Goal: Transaction & Acquisition: Download file/media

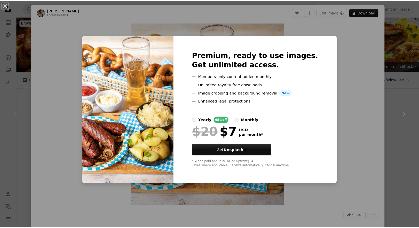
scroll to position [40, 0]
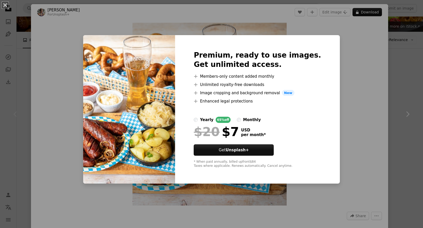
click at [335, 54] on div "An X shape Premium, ready to use images. Get unlimited access. A plus sign Memb…" at bounding box center [211, 114] width 423 height 228
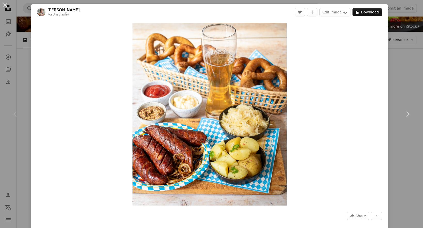
drag, startPoint x: 344, startPoint y: 44, endPoint x: 339, endPoint y: 48, distance: 6.8
click at [342, 44] on div "Zoom in" at bounding box center [209, 114] width 357 height 188
click at [6, 5] on button "An X shape" at bounding box center [5, 5] width 6 height 6
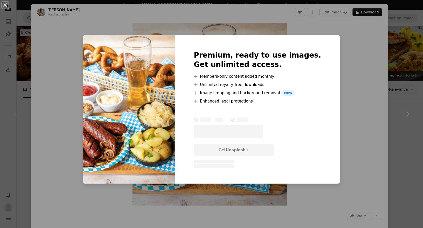
scroll to position [50, 0]
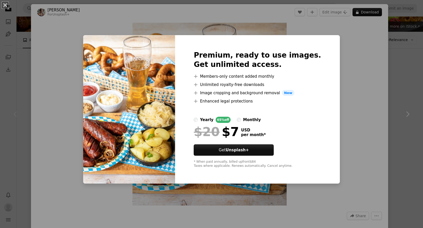
click at [332, 67] on div "An X shape Premium, ready to use images. Get unlimited access. A plus sign Memb…" at bounding box center [211, 114] width 423 height 228
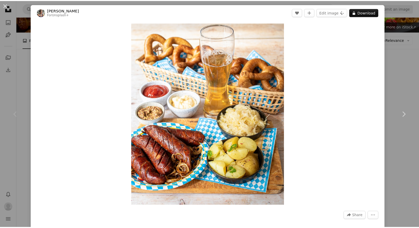
scroll to position [40, 0]
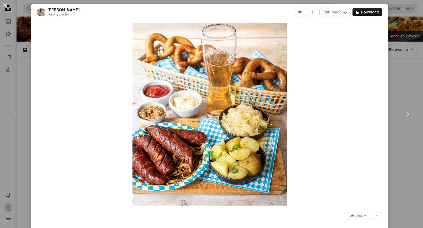
click at [388, 65] on div "An X shape Chevron left Chevron right [PERSON_NAME] For Unsplash+ A heart A plu…" at bounding box center [211, 114] width 423 height 228
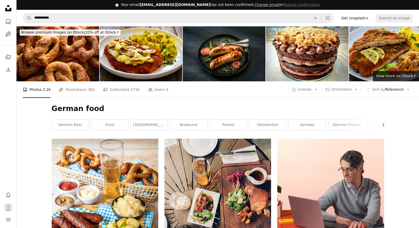
click at [365, 18] on link "Get Unsplash+" at bounding box center [354, 18] width 33 height 8
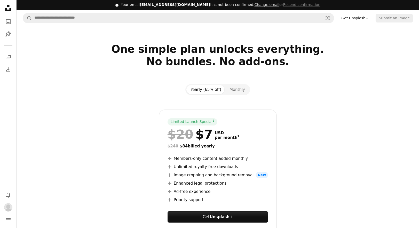
click at [330, 57] on h2 "One simple plan unlocks everything. No bundles. No add-ons." at bounding box center [218, 61] width 332 height 37
click at [6, 11] on icon at bounding box center [8, 8] width 6 height 6
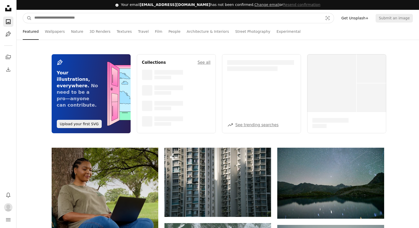
drag, startPoint x: 52, startPoint y: 16, endPoint x: 54, endPoint y: 19, distance: 3.4
click at [52, 16] on input "Find visuals sitewide" at bounding box center [177, 18] width 290 height 10
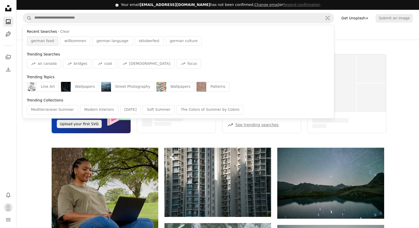
click at [49, 41] on span "german food" at bounding box center [42, 40] width 23 height 5
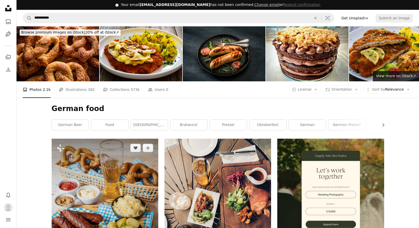
click at [123, 195] on img at bounding box center [105, 202] width 107 height 126
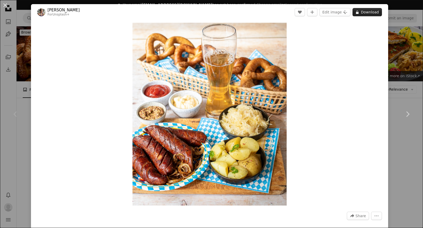
click at [365, 13] on button "A lock Download" at bounding box center [366, 12] width 29 height 8
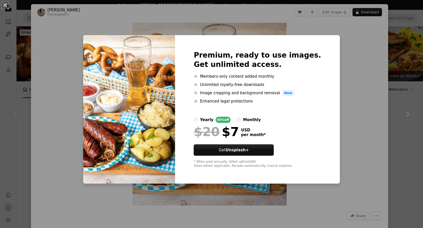
drag, startPoint x: 223, startPoint y: 85, endPoint x: 244, endPoint y: 93, distance: 23.0
click at [244, 92] on ul "A plus sign Members-only content added monthly A plus sign Unlimited royalty-fr…" at bounding box center [257, 88] width 127 height 31
drag, startPoint x: 232, startPoint y: 92, endPoint x: 262, endPoint y: 100, distance: 31.1
click at [264, 96] on ul "A plus sign Members-only content added monthly A plus sign Unlimited royalty-fr…" at bounding box center [257, 88] width 127 height 31
drag, startPoint x: 218, startPoint y: 101, endPoint x: 248, endPoint y: 103, distance: 30.5
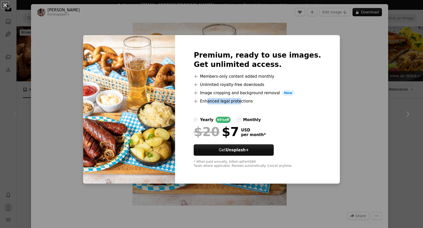
click at [248, 103] on li "A plus sign Enhanced legal protections" at bounding box center [257, 101] width 127 height 6
click at [390, 43] on div "An X shape Premium, ready to use images. Get unlimited access. A plus sign Memb…" at bounding box center [211, 114] width 423 height 228
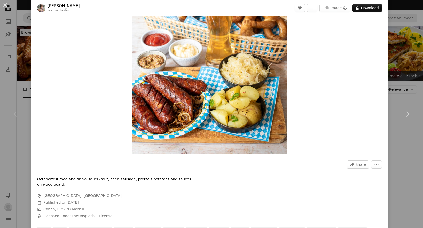
scroll to position [23, 0]
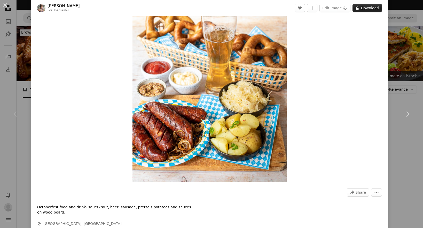
click at [362, 8] on button "A lock Download" at bounding box center [366, 8] width 29 height 8
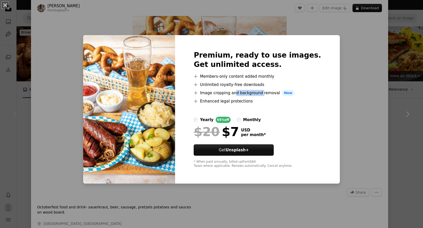
drag, startPoint x: 244, startPoint y: 92, endPoint x: 270, endPoint y: 91, distance: 25.3
click at [270, 91] on li "A plus sign Image cropping and background removal New" at bounding box center [257, 93] width 127 height 6
drag, startPoint x: 228, startPoint y: 84, endPoint x: 240, endPoint y: 83, distance: 11.6
click at [249, 83] on li "A plus sign Unlimited royalty-free downloads" at bounding box center [257, 85] width 127 height 6
drag, startPoint x: 228, startPoint y: 85, endPoint x: 249, endPoint y: 84, distance: 20.9
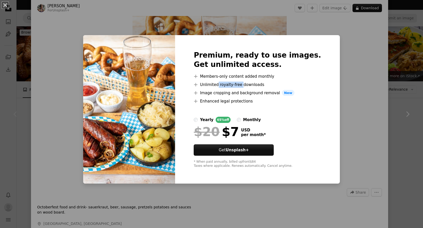
click at [251, 85] on li "A plus sign Unlimited royalty-free downloads" at bounding box center [257, 85] width 127 height 6
drag, startPoint x: 216, startPoint y: 76, endPoint x: 256, endPoint y: 80, distance: 40.2
click at [256, 80] on ul "A plus sign Members-only content added monthly A plus sign Unlimited royalty-fr…" at bounding box center [257, 88] width 127 height 31
click at [333, 54] on div "An X shape Premium, ready to use images. Get unlimited access. A plus sign Memb…" at bounding box center [211, 114] width 423 height 228
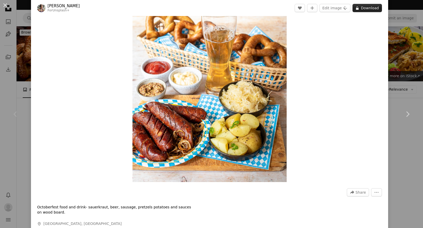
click at [370, 9] on button "A lock Download" at bounding box center [366, 8] width 29 height 8
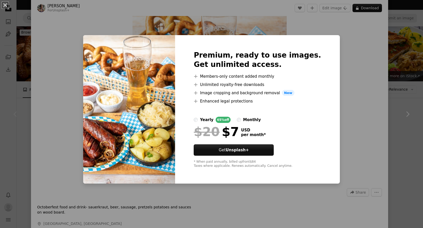
click at [250, 120] on label "monthly" at bounding box center [249, 120] width 24 height 6
click at [212, 120] on div "yearly" at bounding box center [206, 120] width 13 height 6
click at [336, 52] on div "An X shape Premium, ready to use images. Get unlimited access. A plus sign Memb…" at bounding box center [211, 114] width 423 height 228
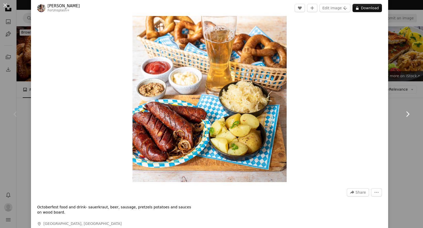
click at [392, 108] on link "Chevron right" at bounding box center [407, 114] width 31 height 50
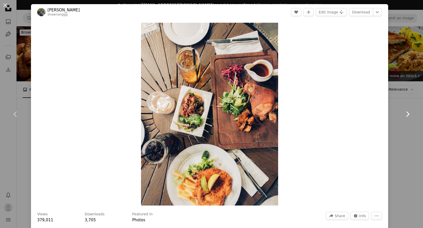
click at [395, 113] on link "Chevron right" at bounding box center [407, 114] width 31 height 50
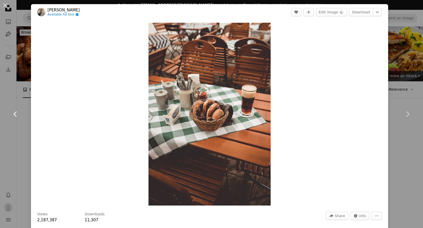
click at [26, 135] on link "Chevron left" at bounding box center [15, 114] width 31 height 50
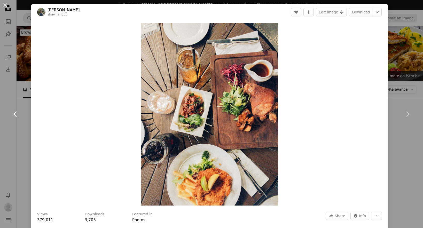
click at [23, 136] on link "Chevron left" at bounding box center [15, 114] width 31 height 50
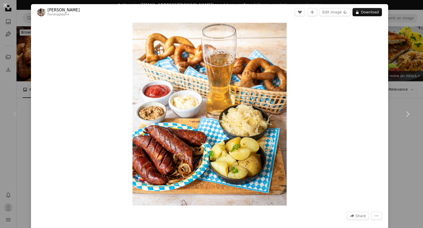
drag, startPoint x: 5, startPoint y: 3, endPoint x: 5, endPoint y: 7, distance: 3.6
click at [4, 3] on button "An X shape" at bounding box center [5, 5] width 6 height 6
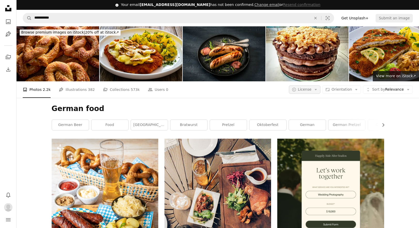
click at [315, 90] on button "A copyright icon © License Arrow down" at bounding box center [305, 89] width 32 height 8
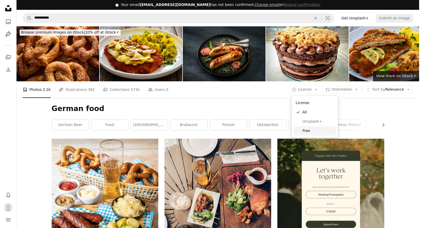
click at [311, 130] on span "Free" at bounding box center [317, 130] width 31 height 5
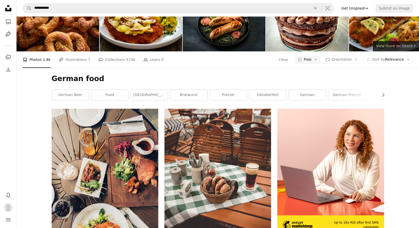
scroll to position [26, 0]
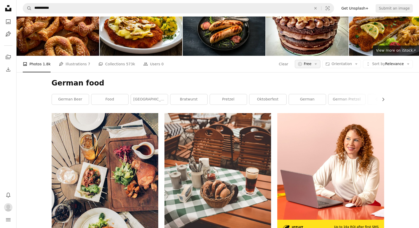
click at [305, 64] on button "A copyright icon © Free Arrow down" at bounding box center [308, 64] width 26 height 8
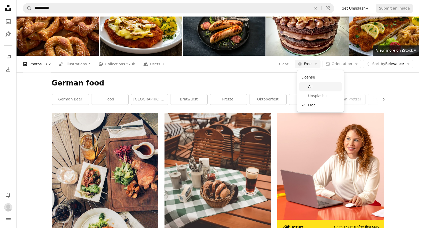
click at [308, 87] on span "All" at bounding box center [323, 86] width 31 height 5
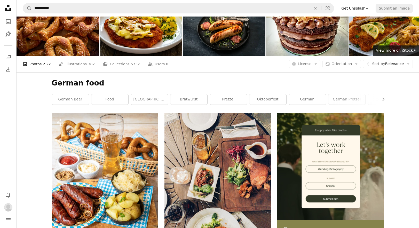
scroll to position [69, 0]
click at [365, 78] on h1 "German food" at bounding box center [218, 82] width 332 height 9
click at [317, 62] on icon "Arrow down" at bounding box center [315, 64] width 5 height 5
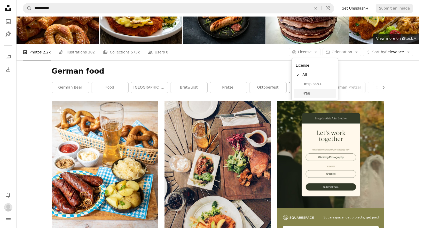
click at [310, 93] on span "Free" at bounding box center [317, 93] width 31 height 5
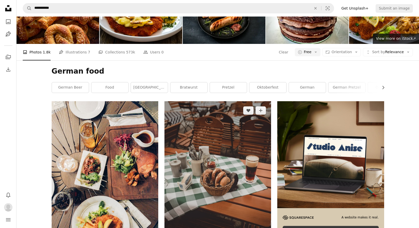
scroll to position [1002, 0]
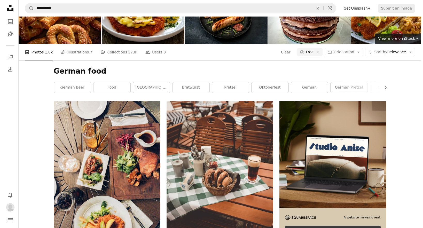
scroll to position [1444, 0]
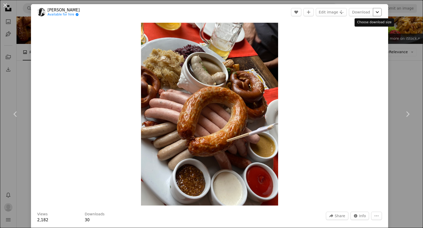
click at [373, 13] on icon "Chevron down" at bounding box center [377, 12] width 8 height 6
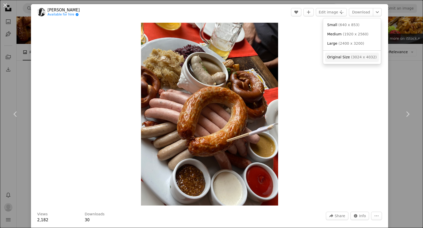
click at [338, 59] on span "Original Size" at bounding box center [338, 57] width 23 height 4
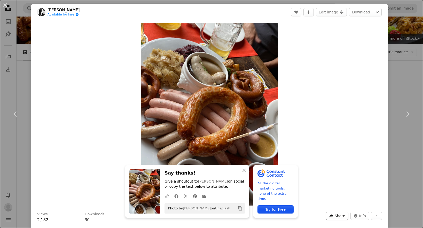
click at [337, 218] on span "Share" at bounding box center [340, 216] width 10 height 8
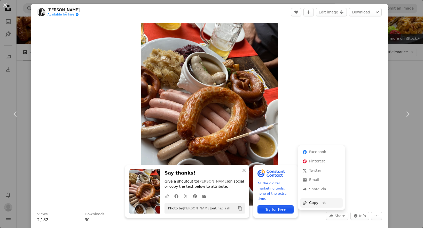
click at [333, 204] on div "A URL sharing icon (chains) Copy link" at bounding box center [321, 202] width 42 height 9
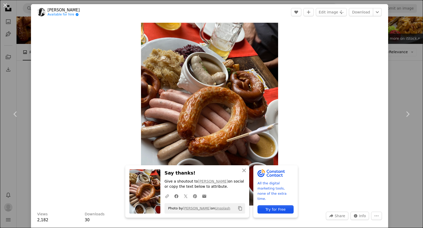
click at [333, 75] on div "Zoom in" at bounding box center [209, 114] width 357 height 188
